Goal: Information Seeking & Learning: Learn about a topic

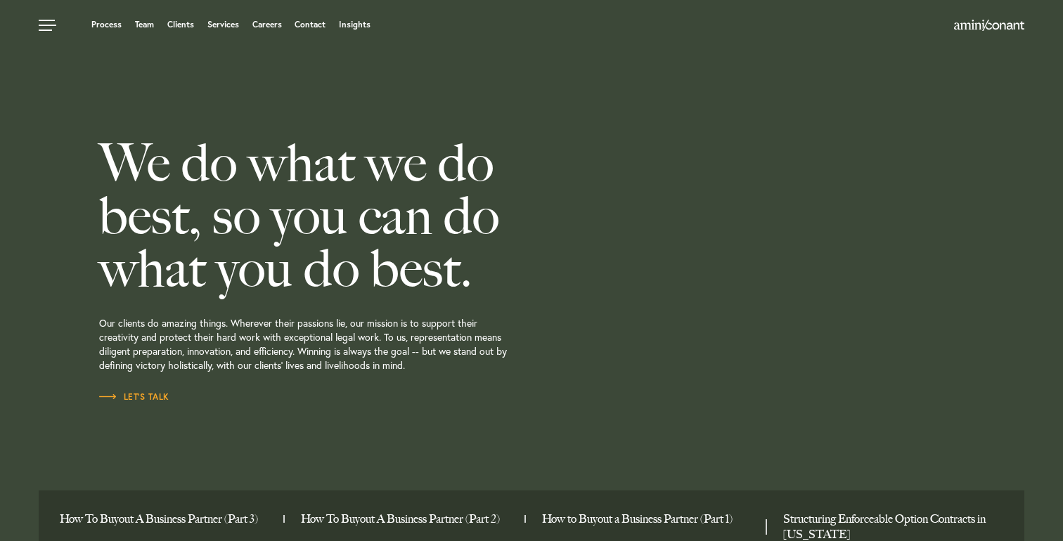
click at [132, 34] on div "Process Team Clients Services Careers Contact Insights" at bounding box center [406, 27] width 734 height 18
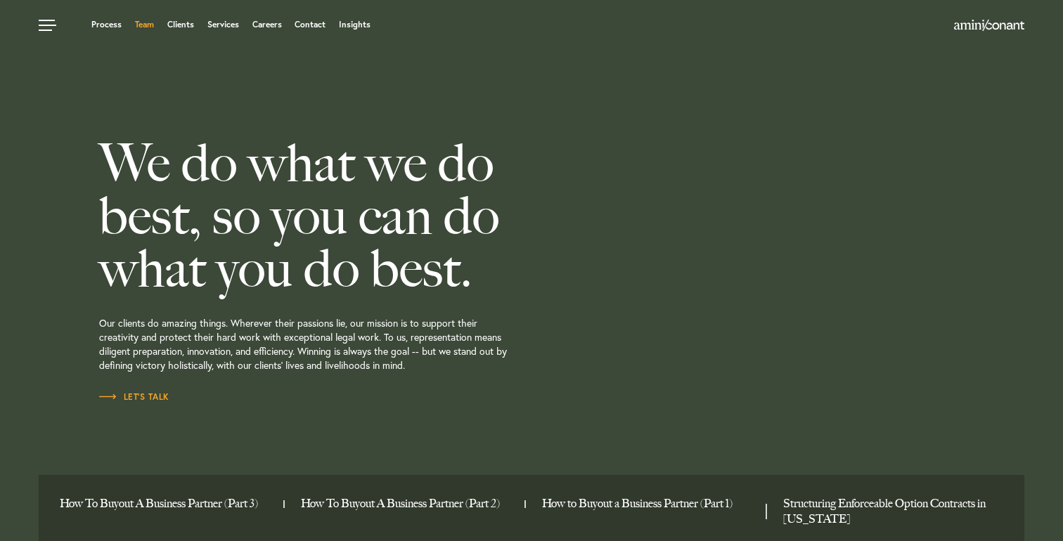
click at [152, 27] on link "Team" at bounding box center [144, 24] width 19 height 8
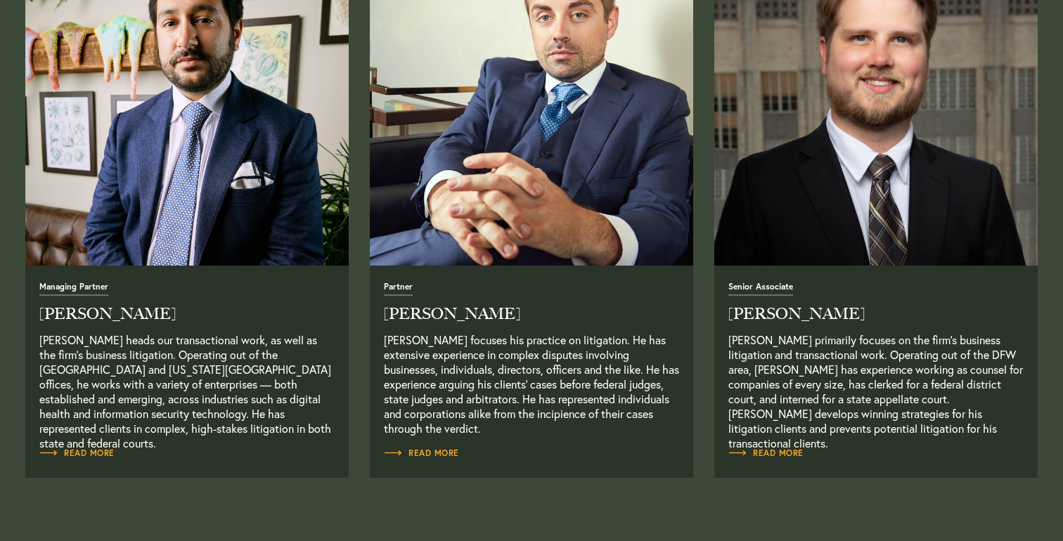
scroll to position [617, 0]
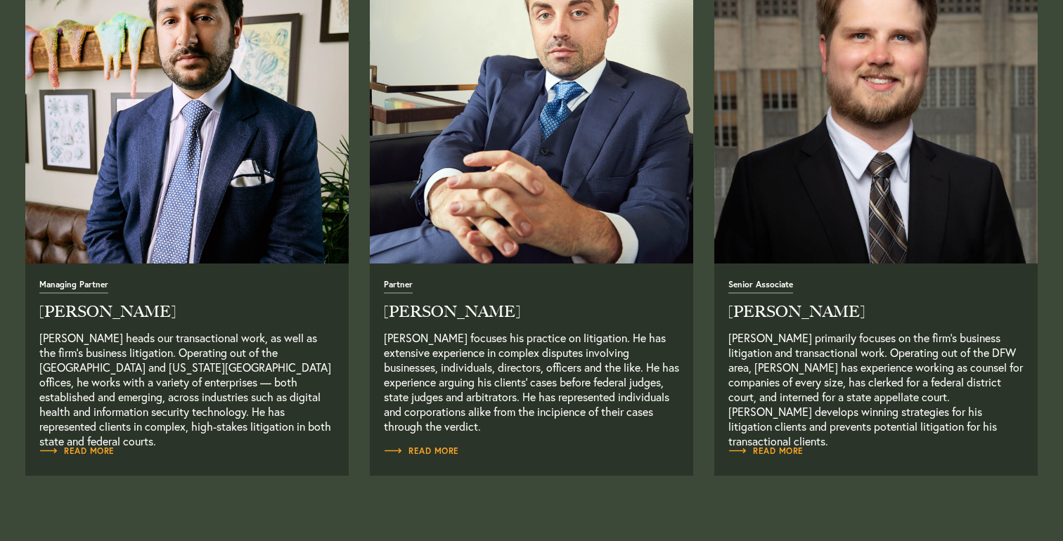
click at [444, 443] on div "Partner Alex Conant Alex Conant focuses his practice on litigation. He has exte…" at bounding box center [531, 370] width 323 height 212
click at [444, 451] on span "Read More" at bounding box center [421, 451] width 75 height 8
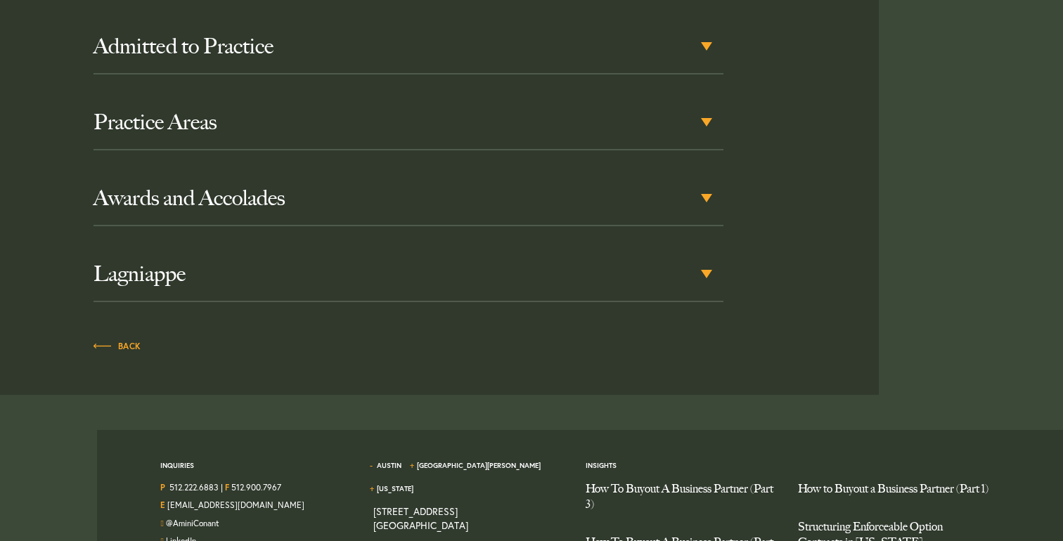
scroll to position [851, 0]
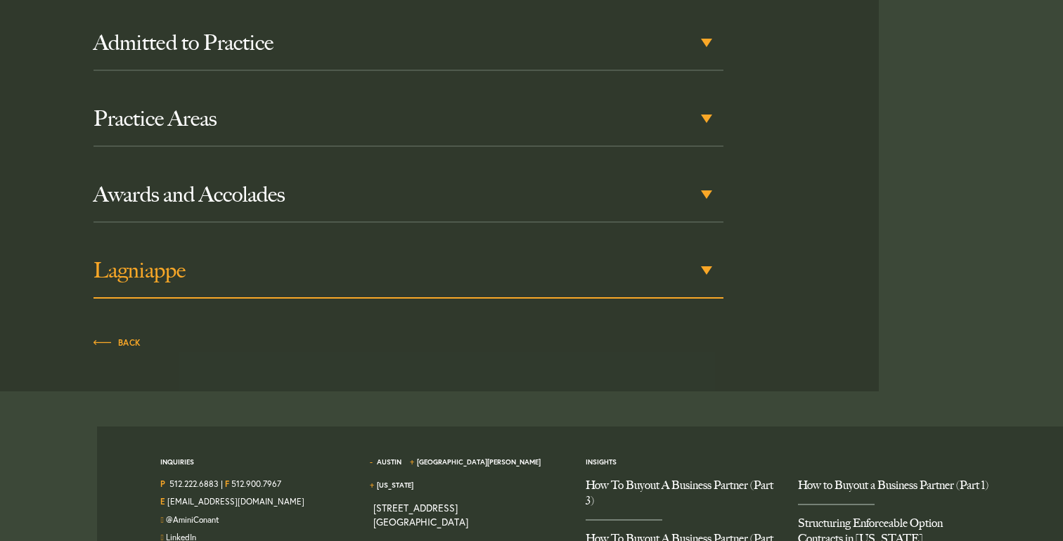
click at [386, 259] on h3 "Lagniappe" at bounding box center [409, 270] width 630 height 25
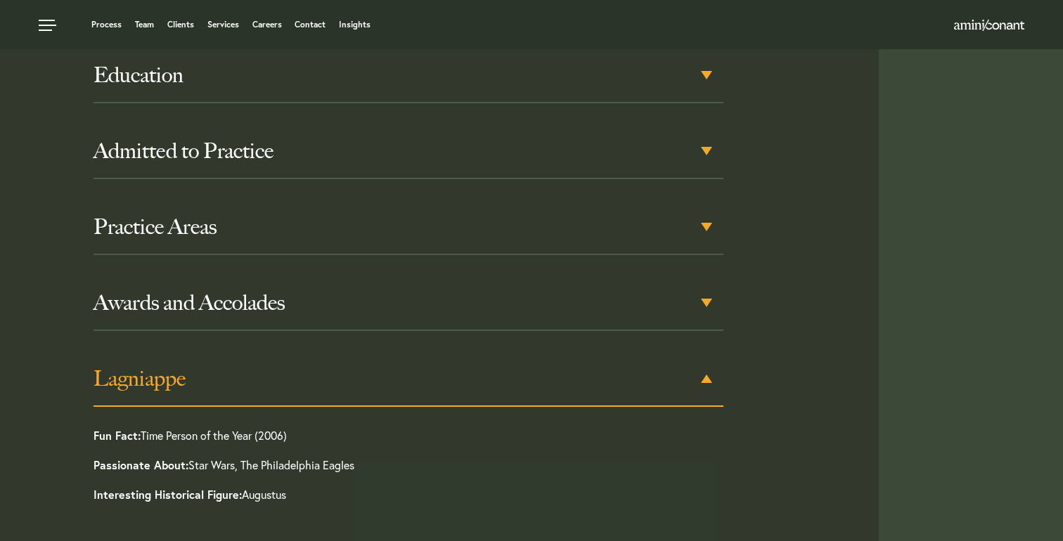
scroll to position [733, 0]
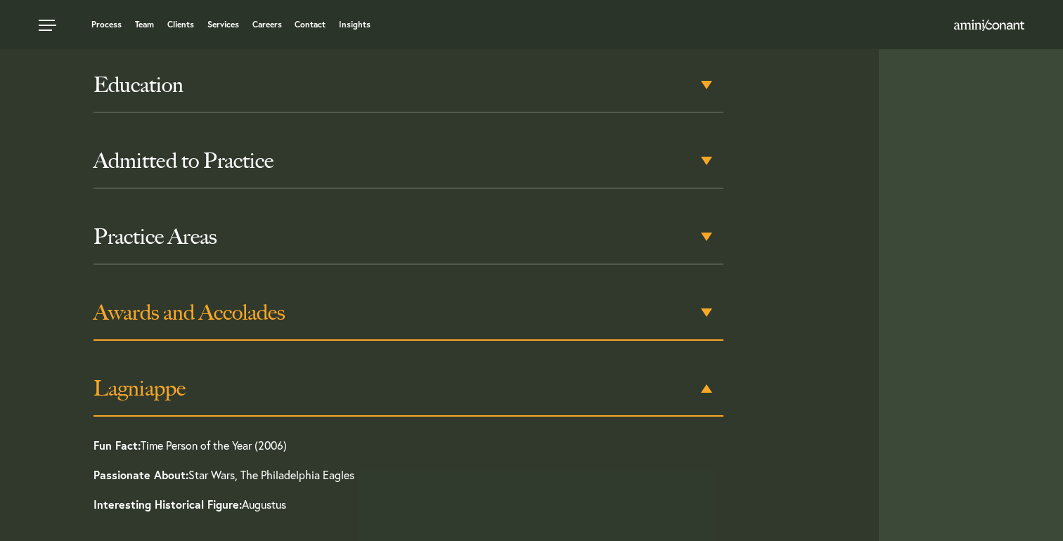
click at [354, 300] on h3 "Awards and Accolades" at bounding box center [409, 312] width 630 height 25
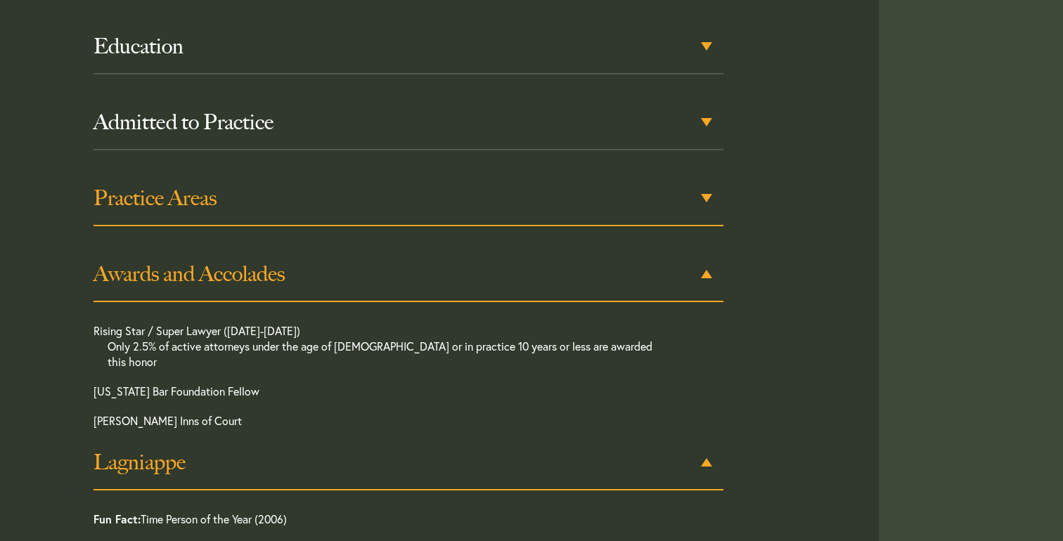
click at [353, 234] on div "Education Tulane University School of Law, J.D., 2010 Tulane University, B.A., …" at bounding box center [409, 315] width 630 height 591
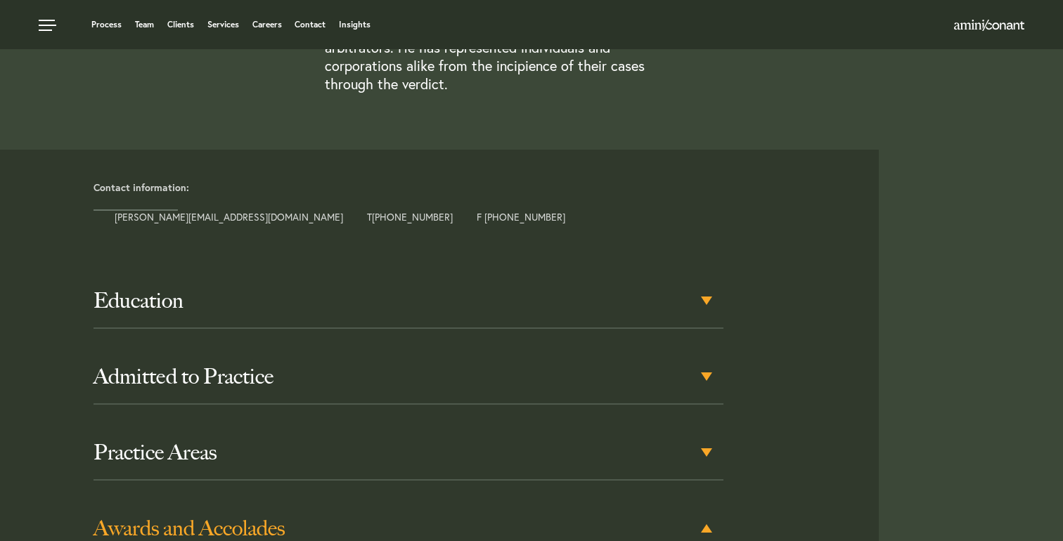
scroll to position [306, 0]
